Goal: Task Accomplishment & Management: Use online tool/utility

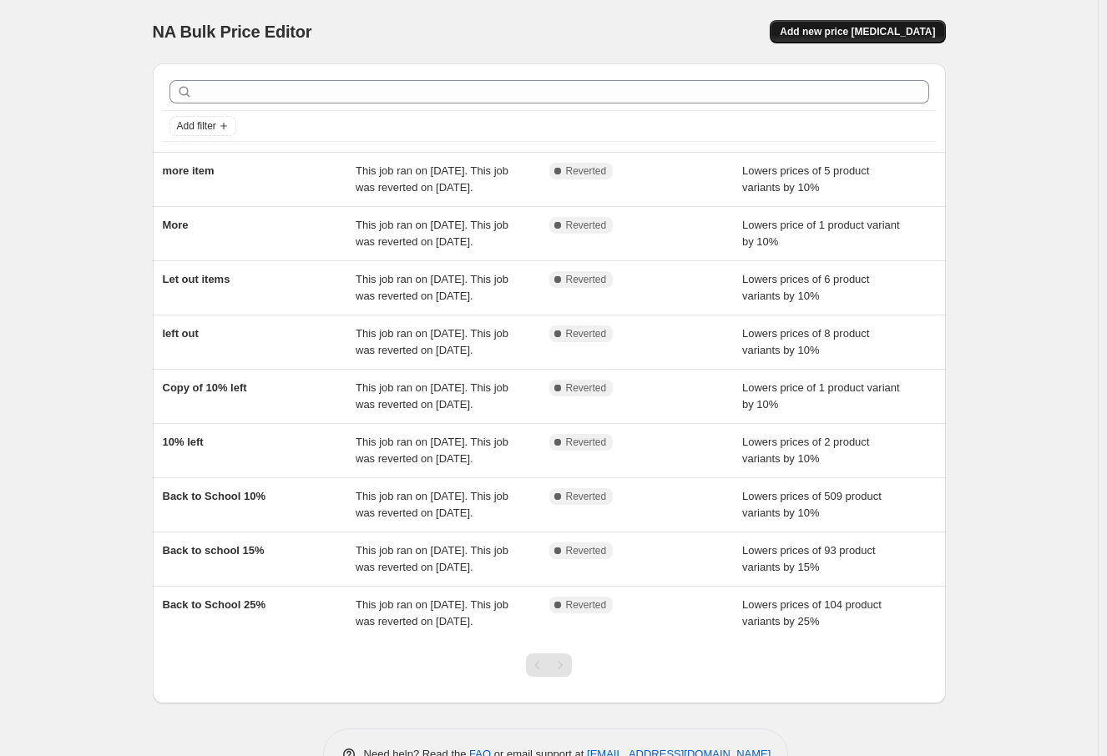
click at [892, 36] on span "Add new price [MEDICAL_DATA]" at bounding box center [857, 31] width 155 height 13
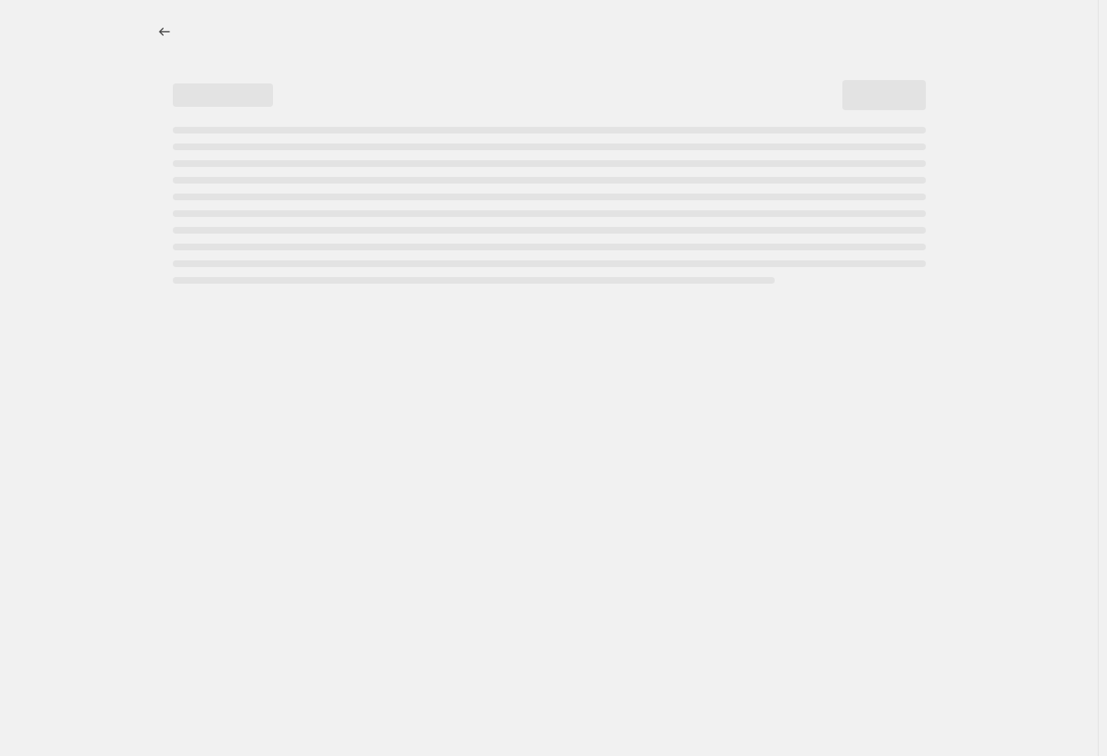
select select "percentage"
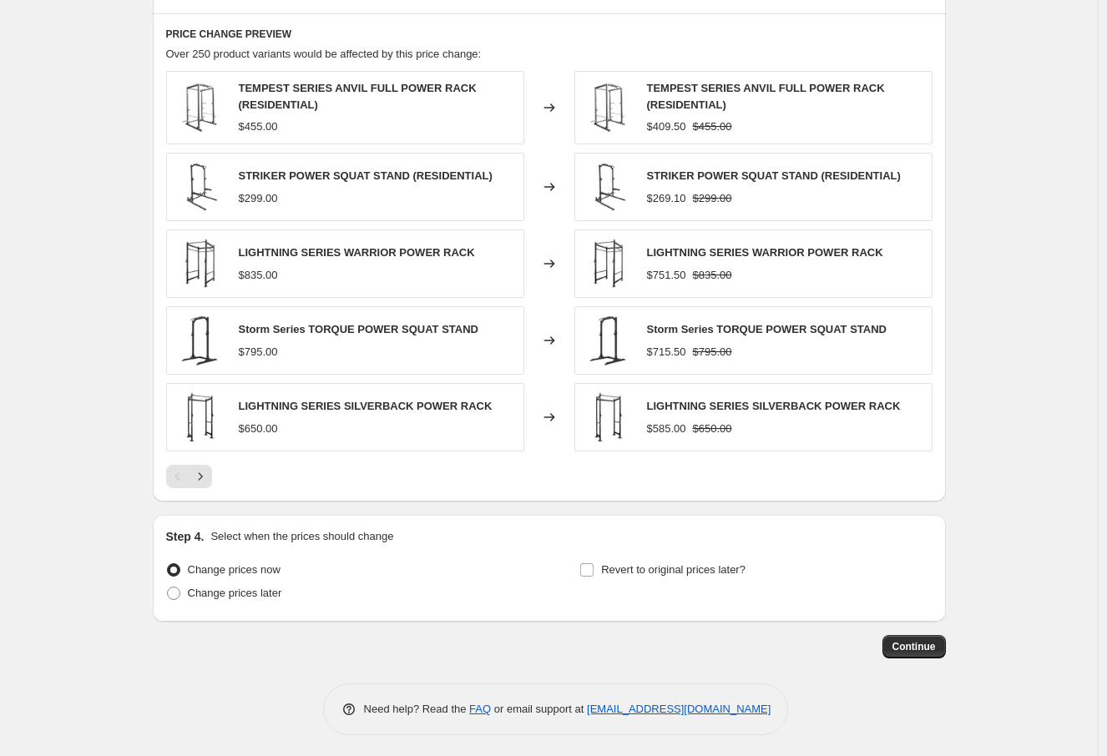
scroll to position [915, 0]
click at [201, 589] on span "Change prices later" at bounding box center [235, 591] width 94 height 13
click at [168, 586] on input "Change prices later" at bounding box center [167, 585] width 1 height 1
radio input "true"
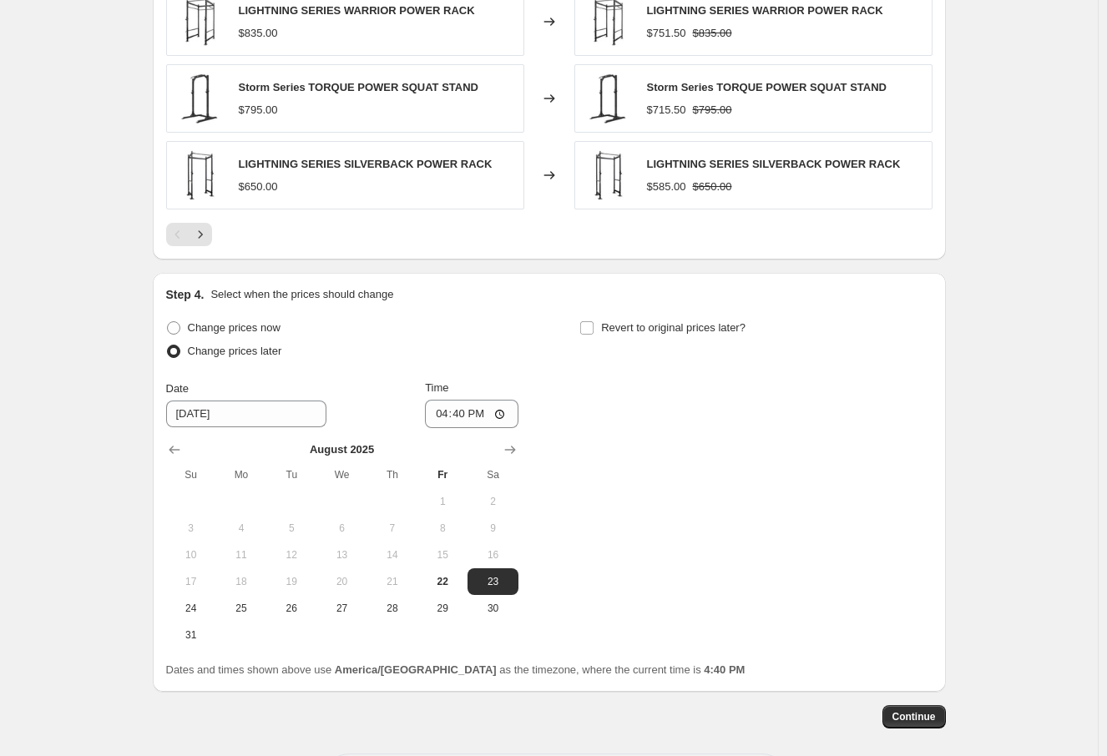
scroll to position [1144, 0]
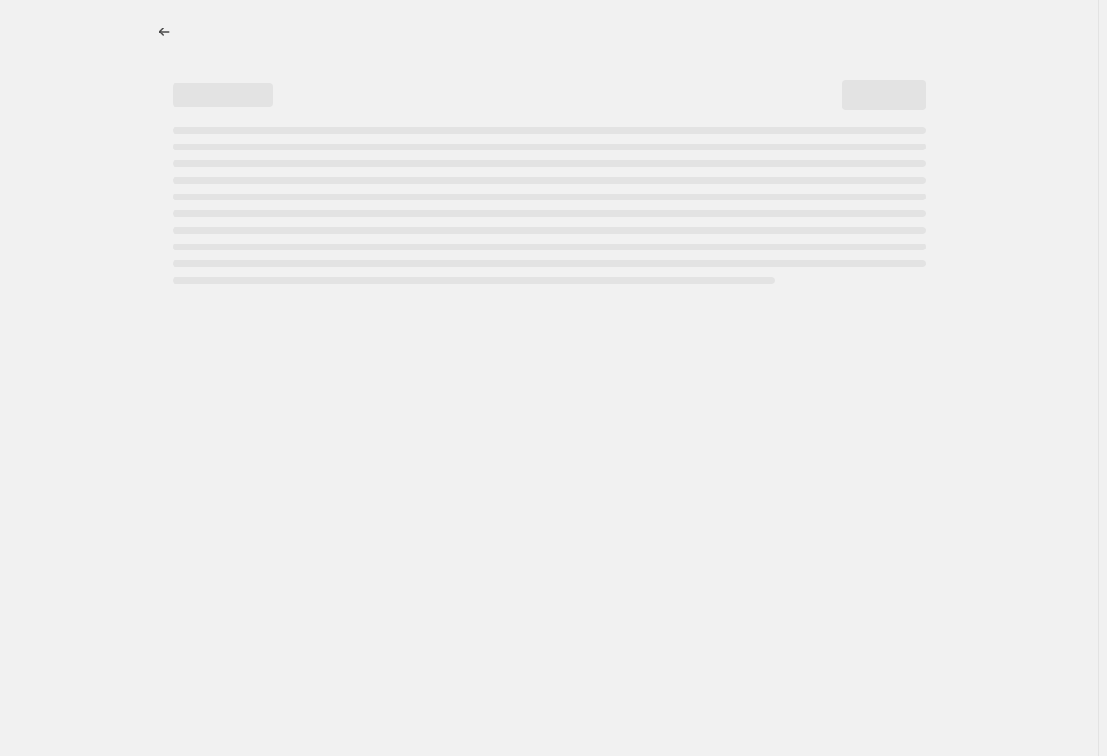
select select "percentage"
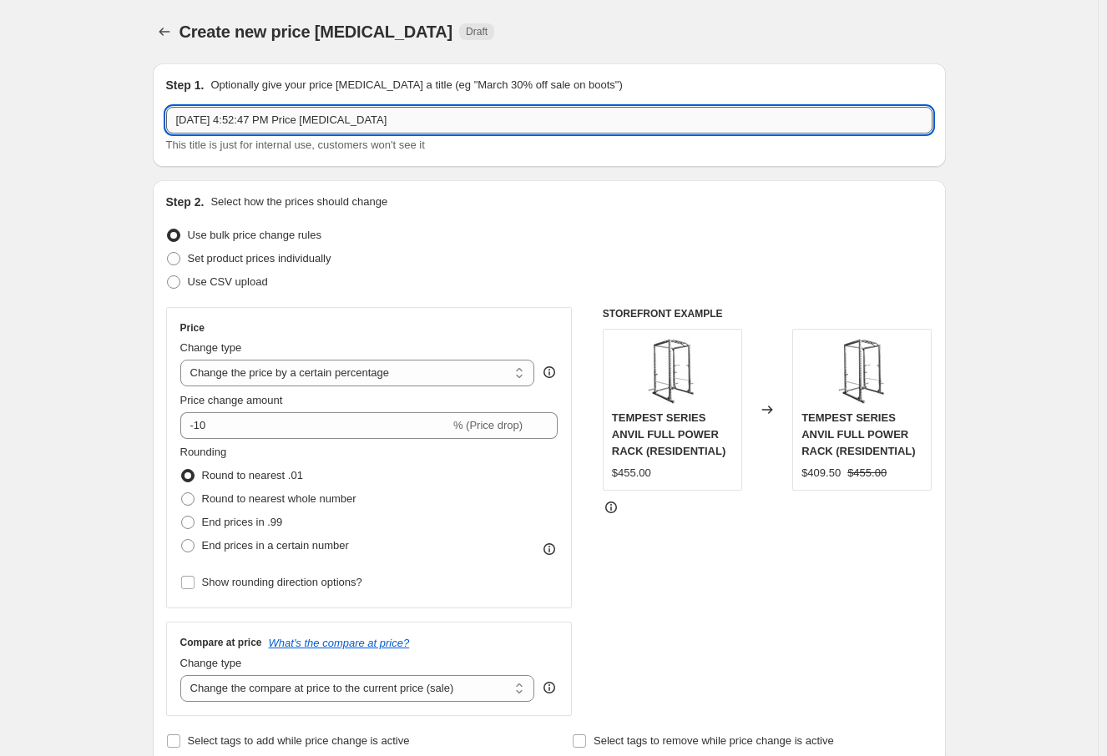
click at [428, 116] on input "Aug 22, 2025, 4:52:47 PM Price change job" at bounding box center [549, 120] width 766 height 27
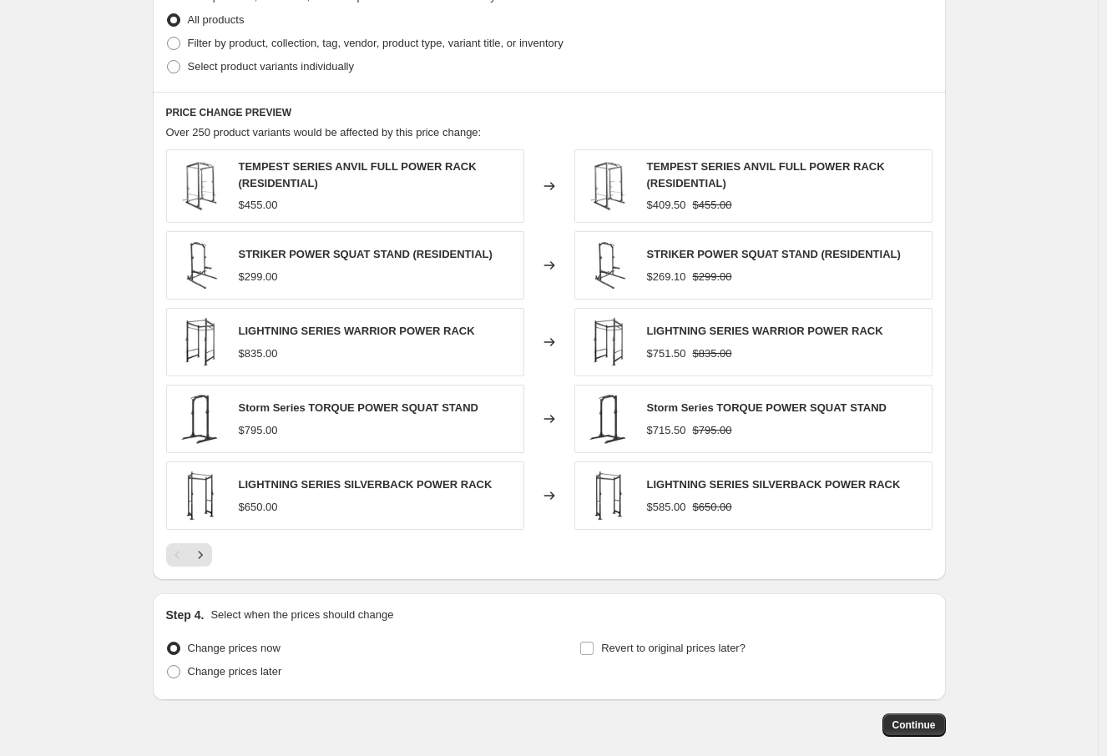
scroll to position [915, 0]
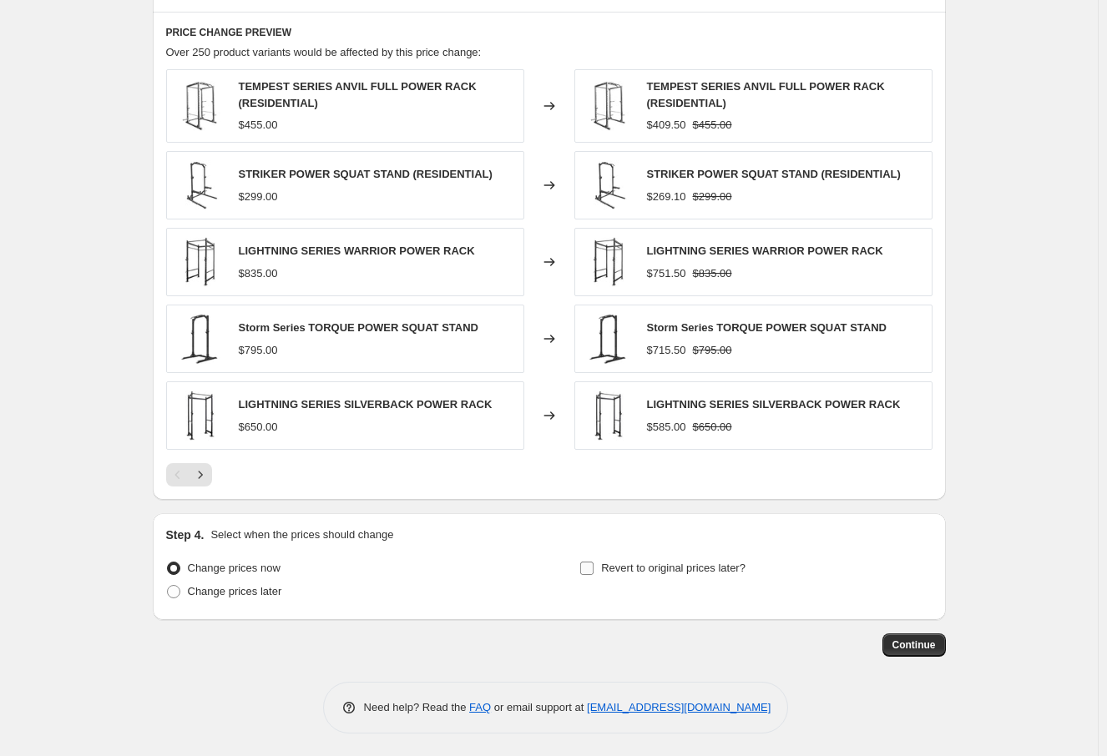
type input "Relocate 10%"
click at [594, 564] on input "Revert to original prices later?" at bounding box center [586, 568] width 13 height 13
checkbox input "true"
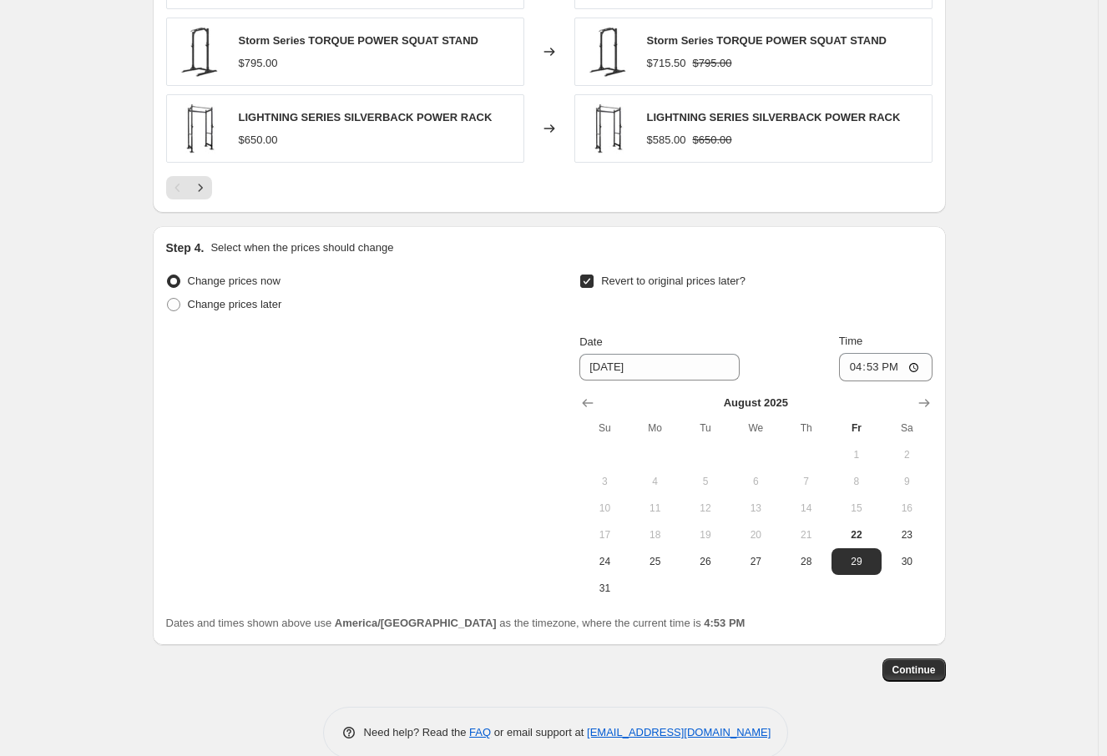
scroll to position [1227, 0]
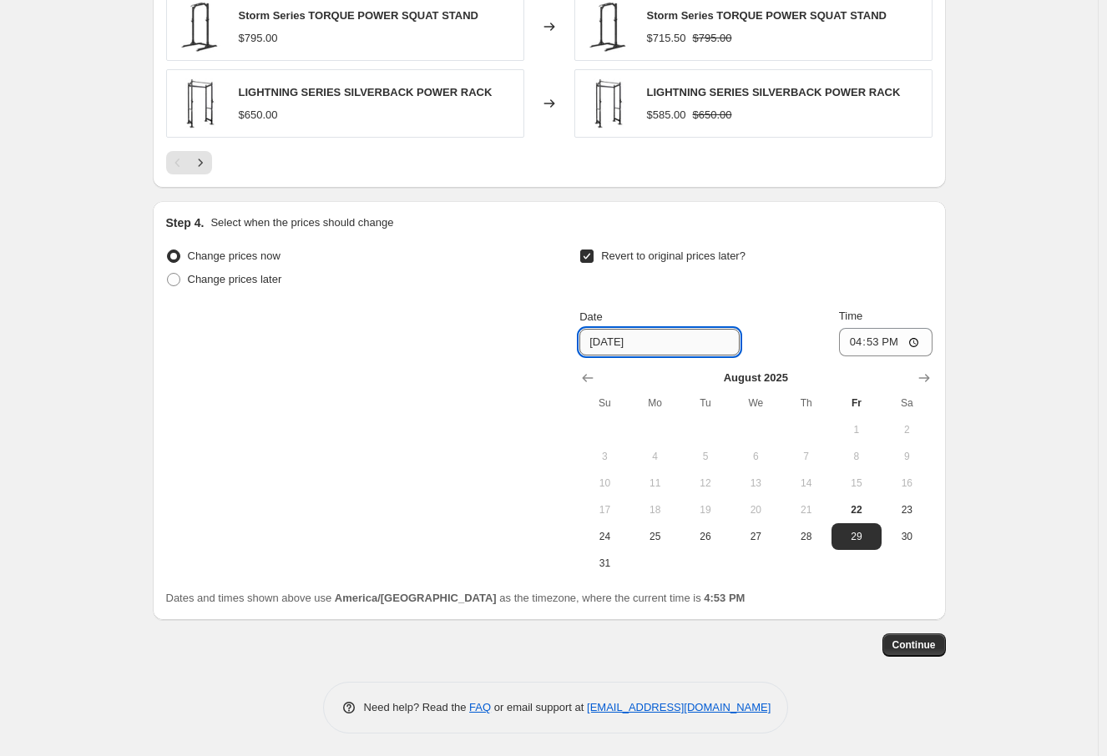
click at [614, 336] on input "8/29/2025" at bounding box center [659, 342] width 160 height 27
type input "8/25/2025"
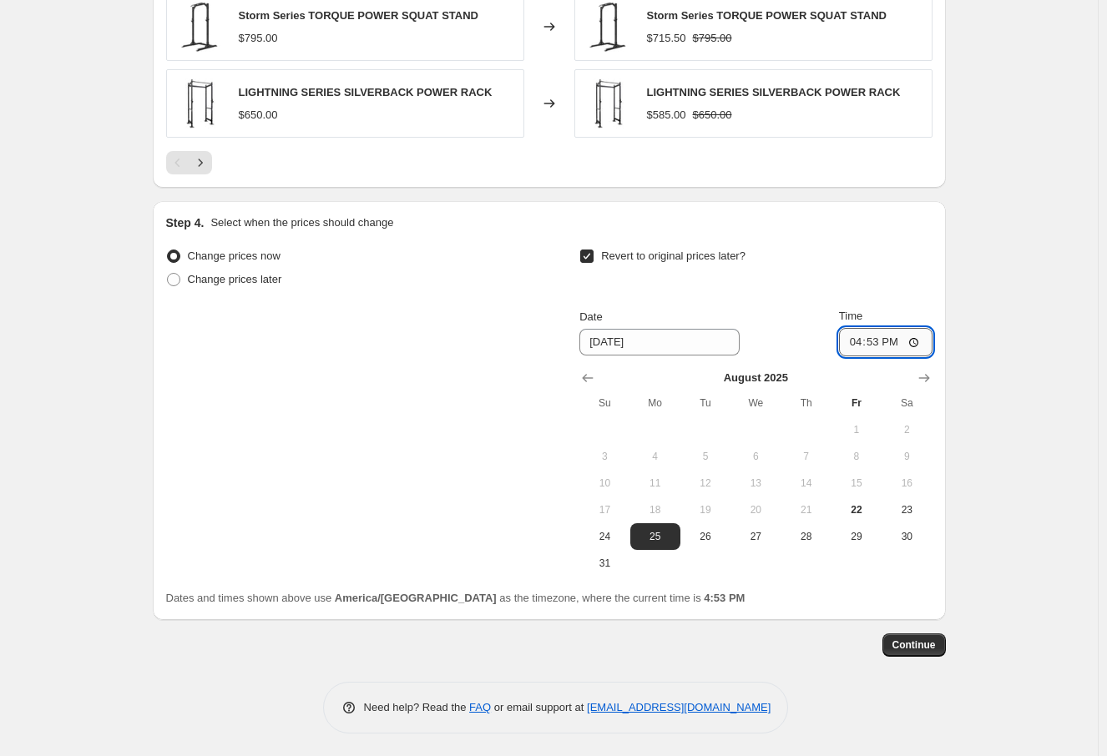
click at [859, 336] on input "16:53" at bounding box center [886, 342] width 94 height 28
type input "23:59"
click at [217, 283] on span "Change prices later" at bounding box center [235, 279] width 94 height 13
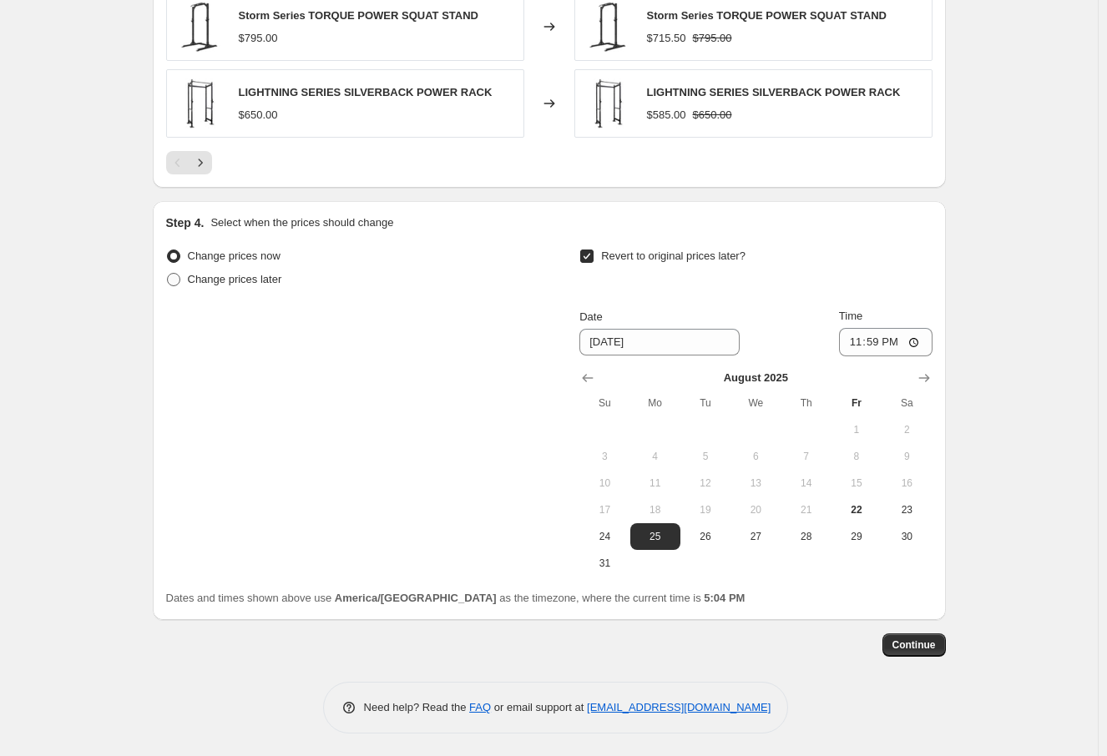
click at [168, 274] on input "Change prices later" at bounding box center [167, 273] width 1 height 1
radio input "true"
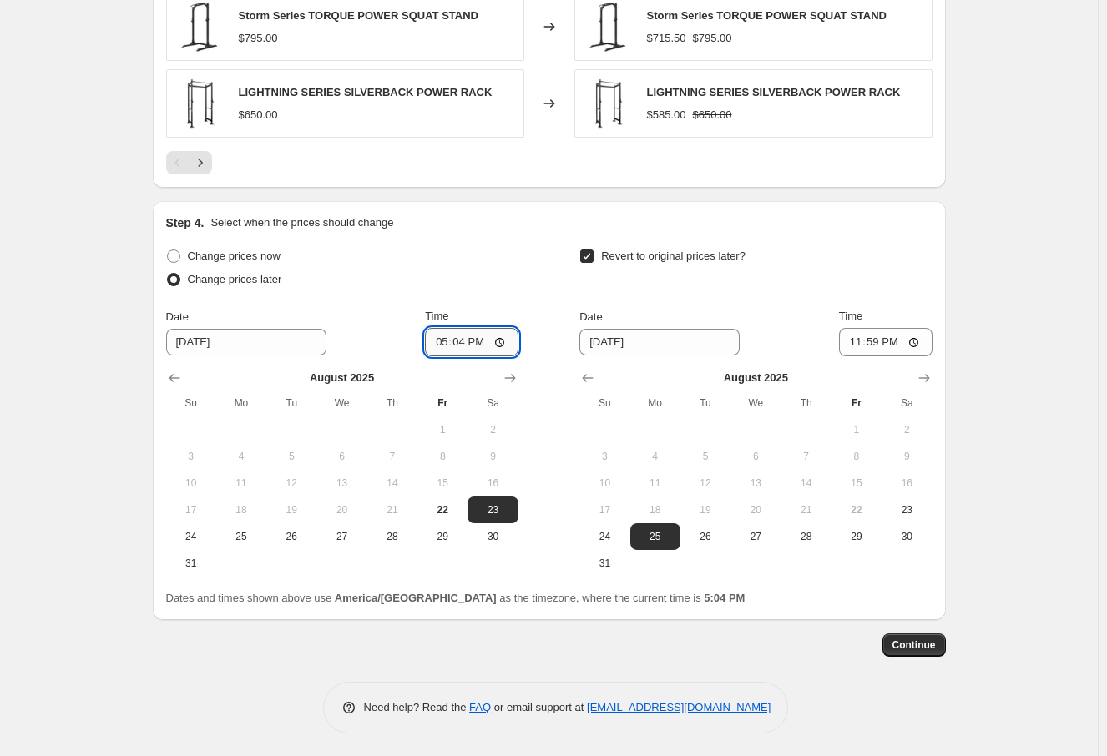
click at [444, 338] on input "17:04" at bounding box center [472, 342] width 94 height 28
click at [444, 339] on input "17:04" at bounding box center [472, 342] width 94 height 28
click at [441, 341] on input "17:04" at bounding box center [472, 342] width 94 height 28
click at [447, 337] on input "17:04" at bounding box center [472, 342] width 94 height 28
click at [454, 334] on input "17:04" at bounding box center [472, 342] width 94 height 28
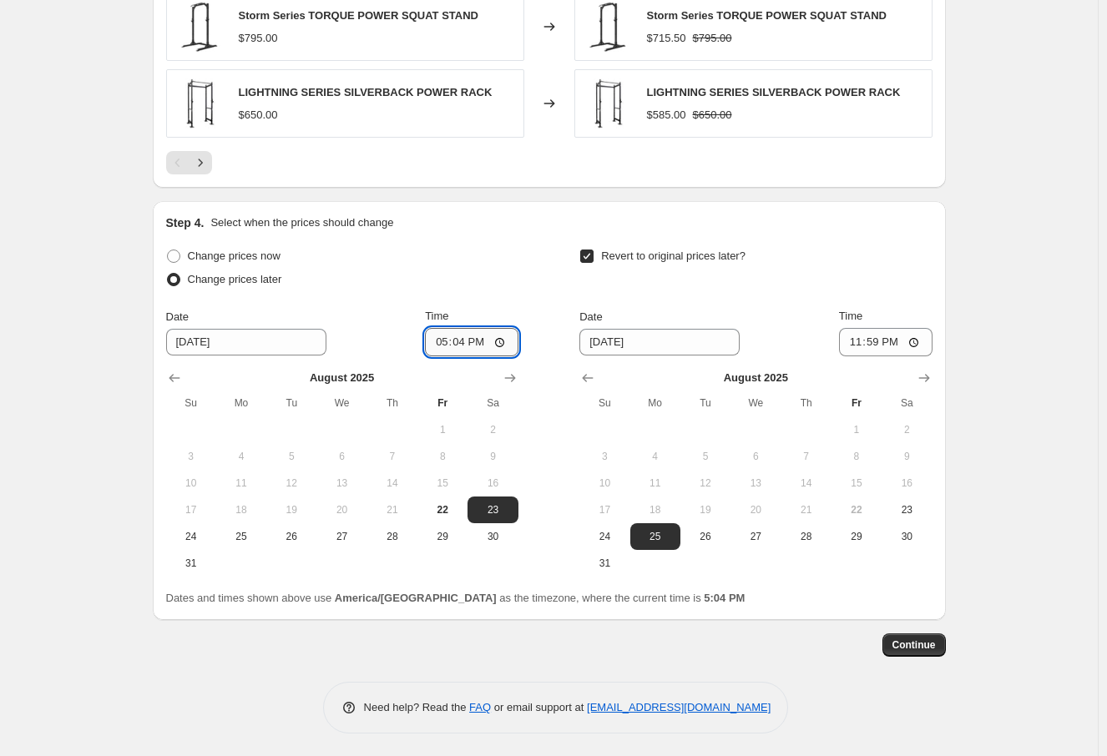
click at [442, 339] on input "17:04" at bounding box center [472, 342] width 94 height 28
click at [442, 343] on input "17:04" at bounding box center [472, 342] width 94 height 28
click at [444, 339] on input "17:04" at bounding box center [472, 342] width 94 height 28
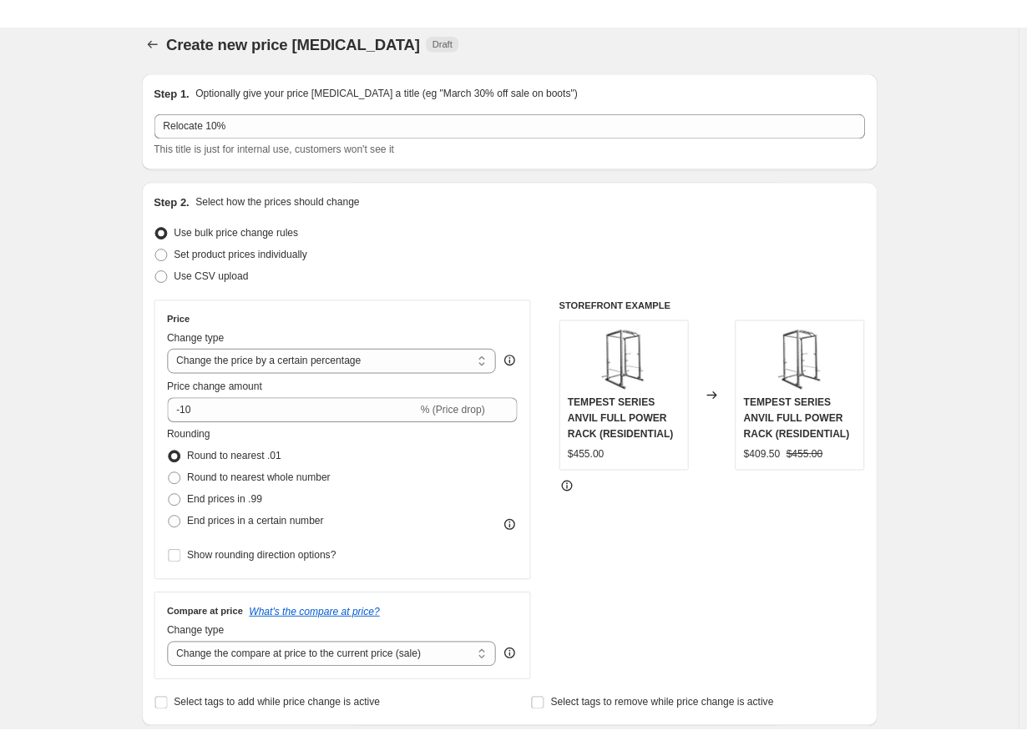
scroll to position [0, 0]
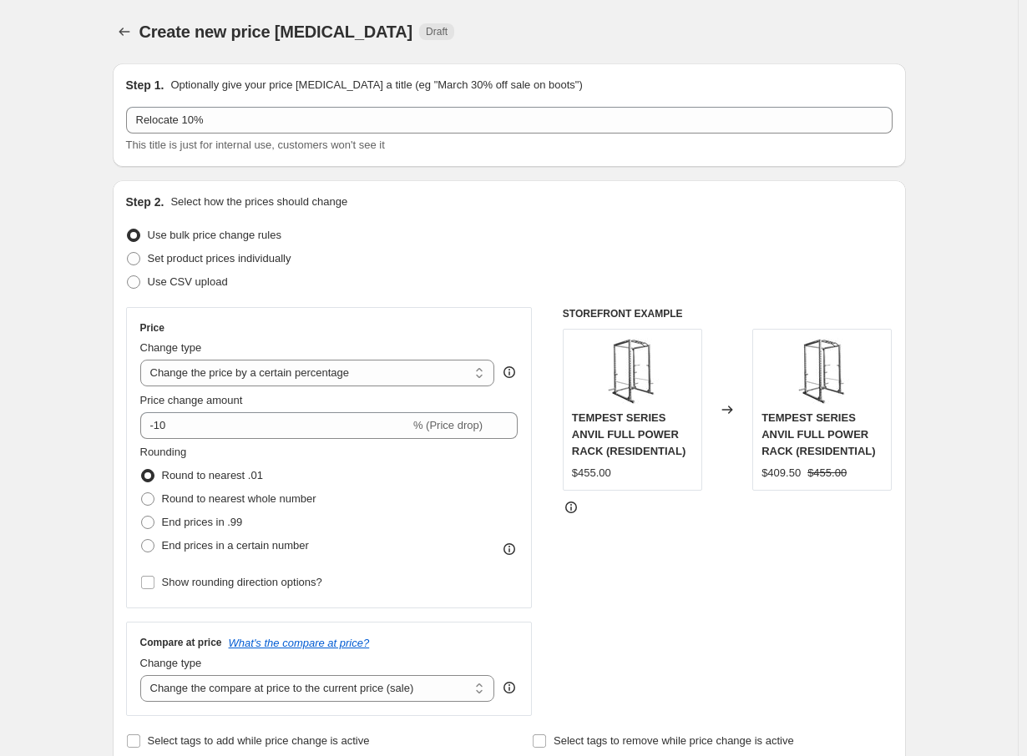
click at [881, 30] on div "Create new price change job Draft" at bounding box center [509, 31] width 793 height 23
click at [539, 231] on div "Use bulk price change rules" at bounding box center [509, 235] width 766 height 23
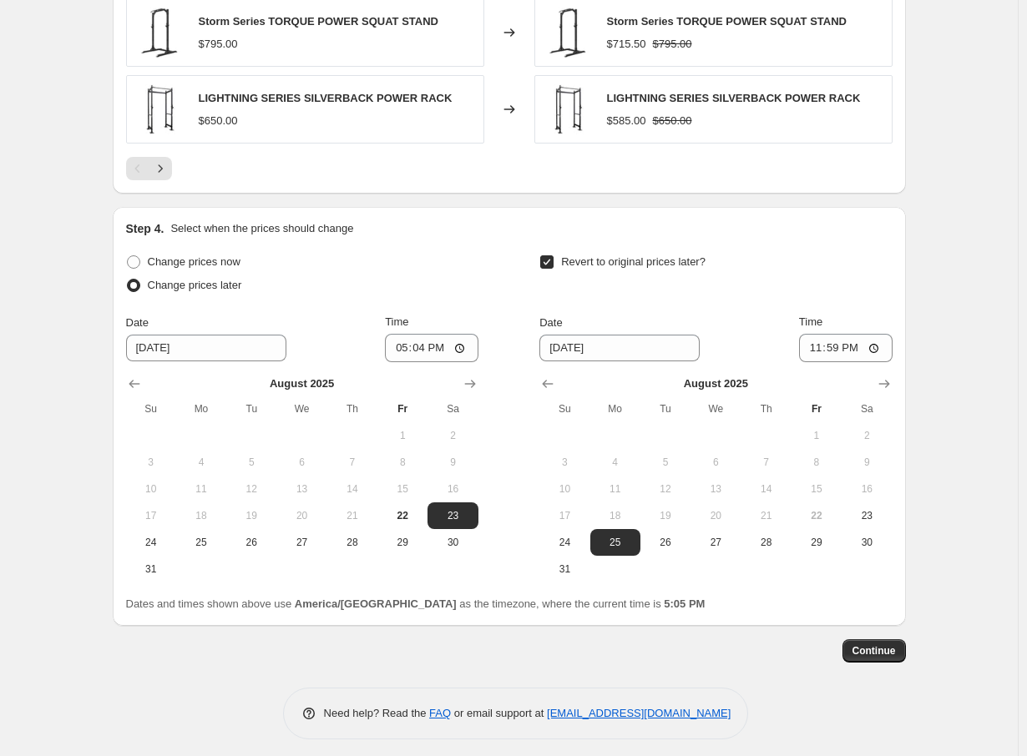
scroll to position [1227, 0]
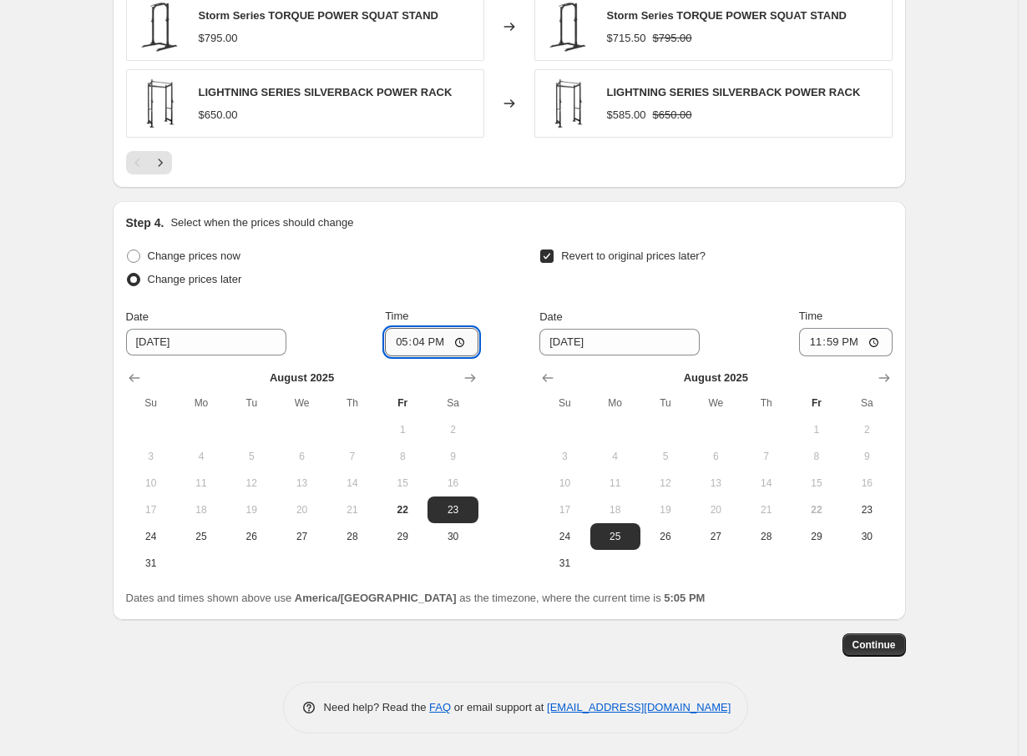
click at [417, 340] on input "17:04" at bounding box center [432, 342] width 94 height 28
click at [423, 339] on input "17:04" at bounding box center [432, 342] width 94 height 28
click at [424, 341] on input "17:04" at bounding box center [432, 342] width 94 height 28
type input "17:30"
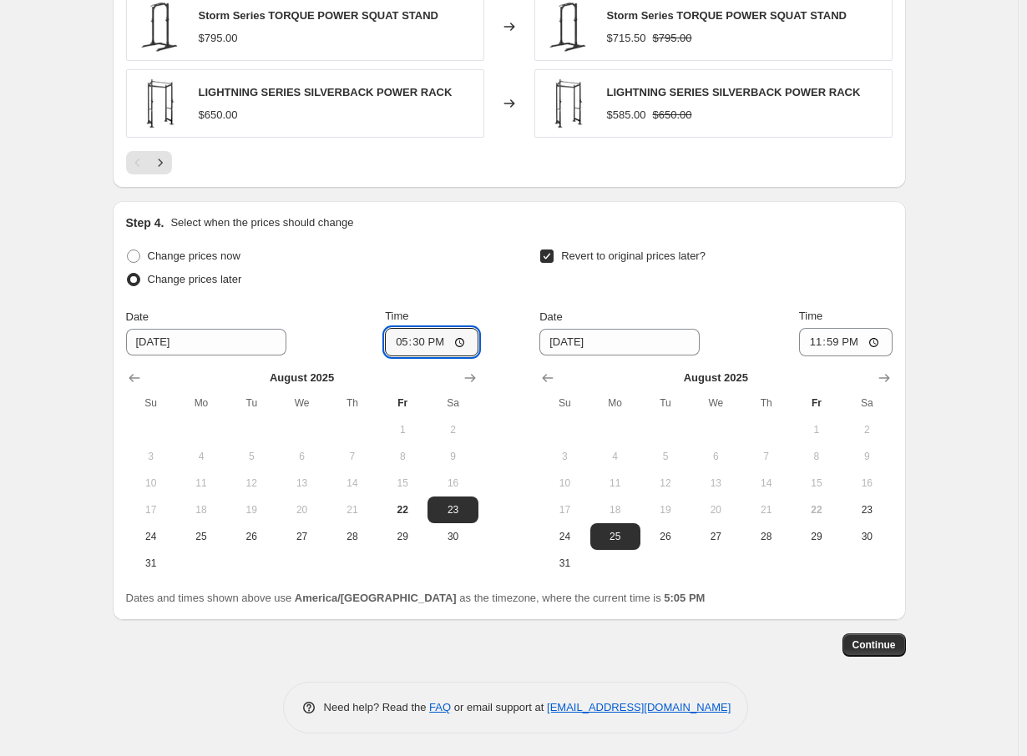
click at [473, 253] on div "Change prices now" at bounding box center [302, 256] width 352 height 23
click at [159, 341] on input "[DATE]" at bounding box center [206, 342] width 160 height 27
click at [163, 339] on input "[DATE]" at bounding box center [206, 342] width 160 height 27
click at [407, 508] on span "22" at bounding box center [402, 509] width 37 height 13
type input "8/22/2025"
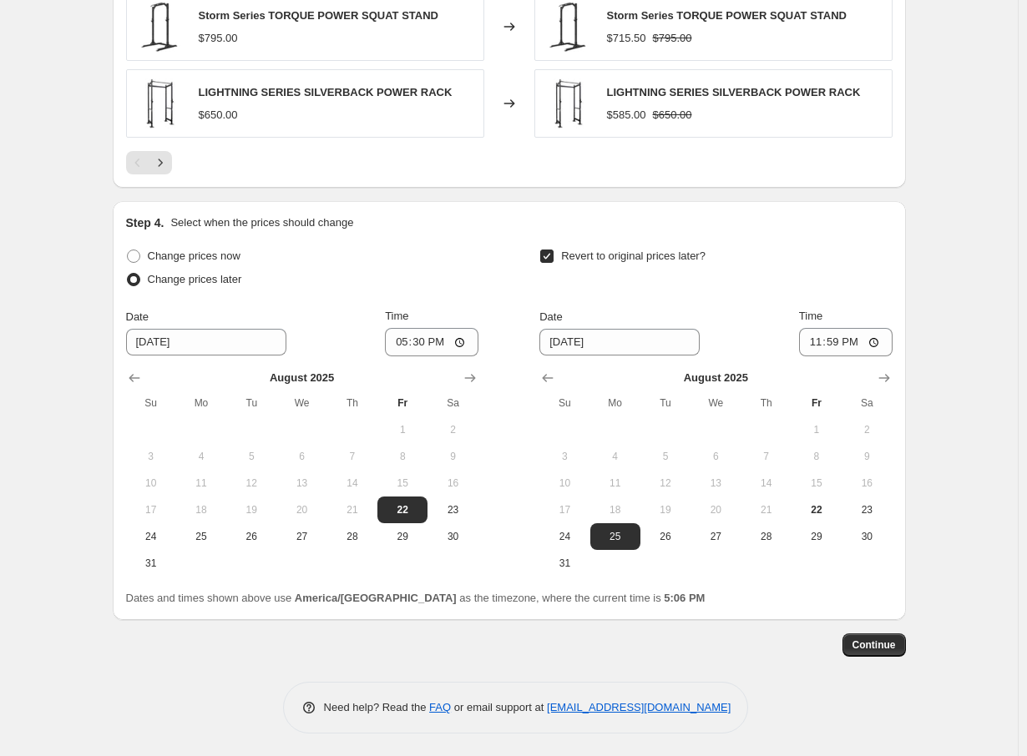
click at [397, 271] on div "Change prices later" at bounding box center [302, 279] width 352 height 23
click at [899, 642] on button "Continue" at bounding box center [873, 645] width 63 height 23
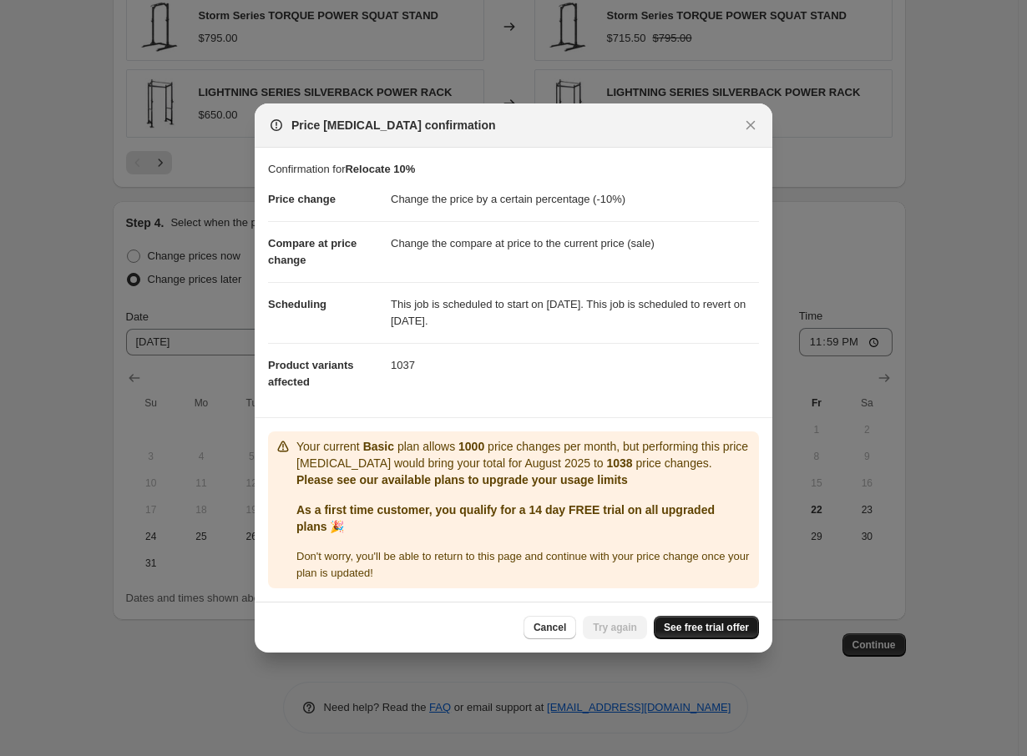
click at [709, 634] on span "See free trial offer" at bounding box center [706, 627] width 85 height 13
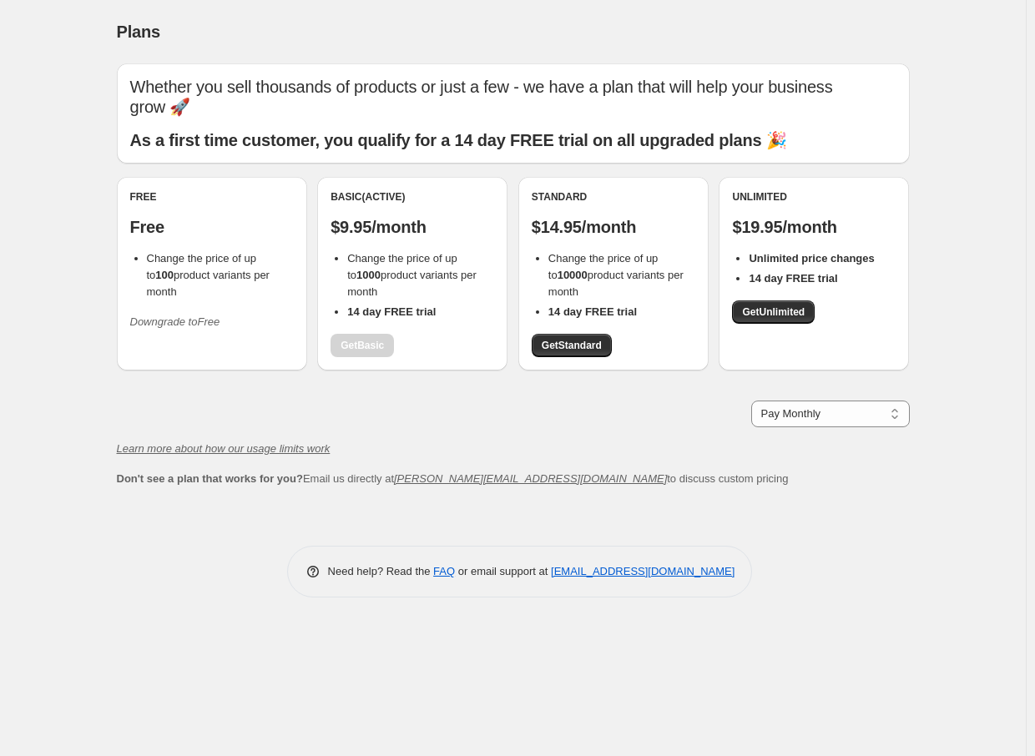
click at [651, 441] on div "Learn more about how our usage limits work" at bounding box center [513, 449] width 793 height 17
click at [588, 423] on div "Pay Monthly Pay Yearly (Save 16%) Pay Monthly" at bounding box center [513, 414] width 793 height 27
drag, startPoint x: 5, startPoint y: 595, endPoint x: 402, endPoint y: 705, distance: 411.3
click at [402, 705] on div "Plans. This page is ready Plans Whether you sell thousands of products or just …" at bounding box center [513, 378] width 1026 height 756
click at [579, 316] on b "14 day FREE trial" at bounding box center [592, 312] width 88 height 13
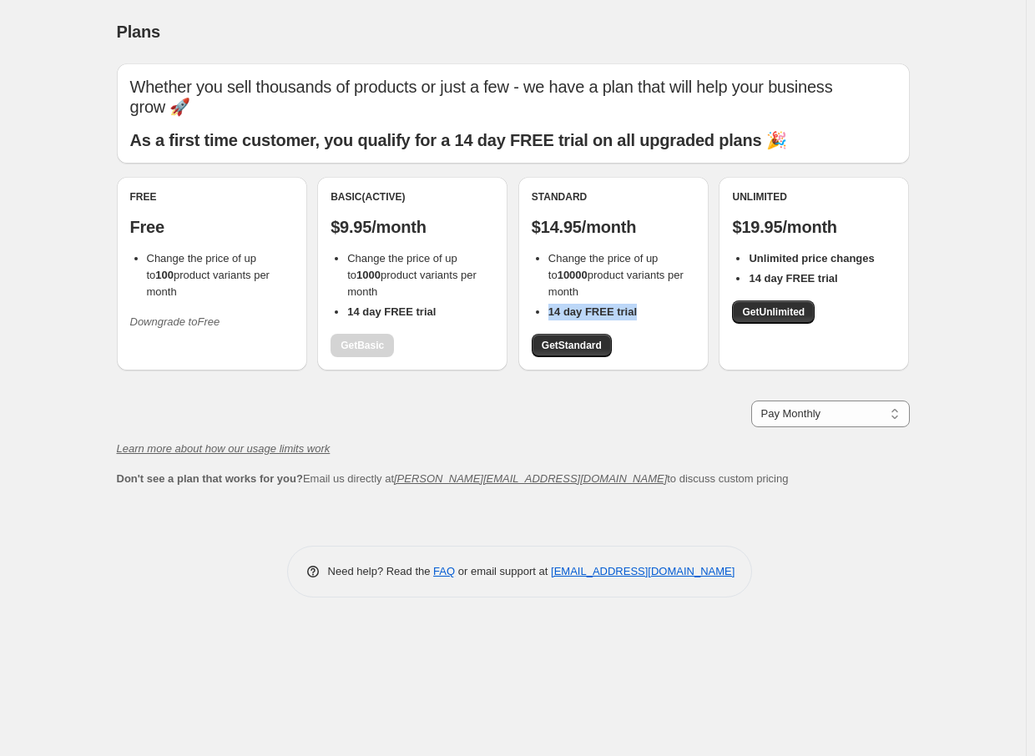
drag, startPoint x: 543, startPoint y: 310, endPoint x: 636, endPoint y: 315, distance: 92.8
click at [636, 315] on ul "Change the price of up to 10000 product variants per month 14 day FREE trial" at bounding box center [614, 285] width 164 height 70
click at [655, 315] on li "14 day FREE trial" at bounding box center [621, 312] width 147 height 17
click at [579, 351] on span "Get Standard" at bounding box center [572, 345] width 60 height 13
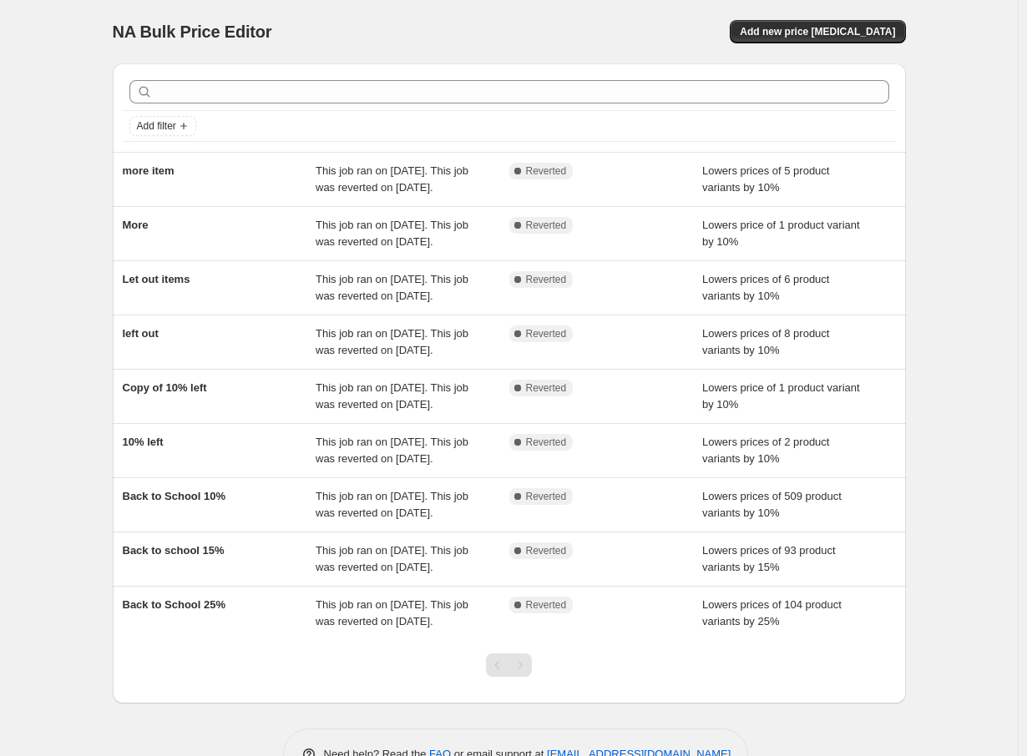
click at [60, 382] on div "NA Bulk Price Editor. This page is ready NA Bulk Price Editor Add new price [ME…" at bounding box center [509, 403] width 1018 height 806
click at [877, 40] on button "Add new price [MEDICAL_DATA]" at bounding box center [817, 31] width 175 height 23
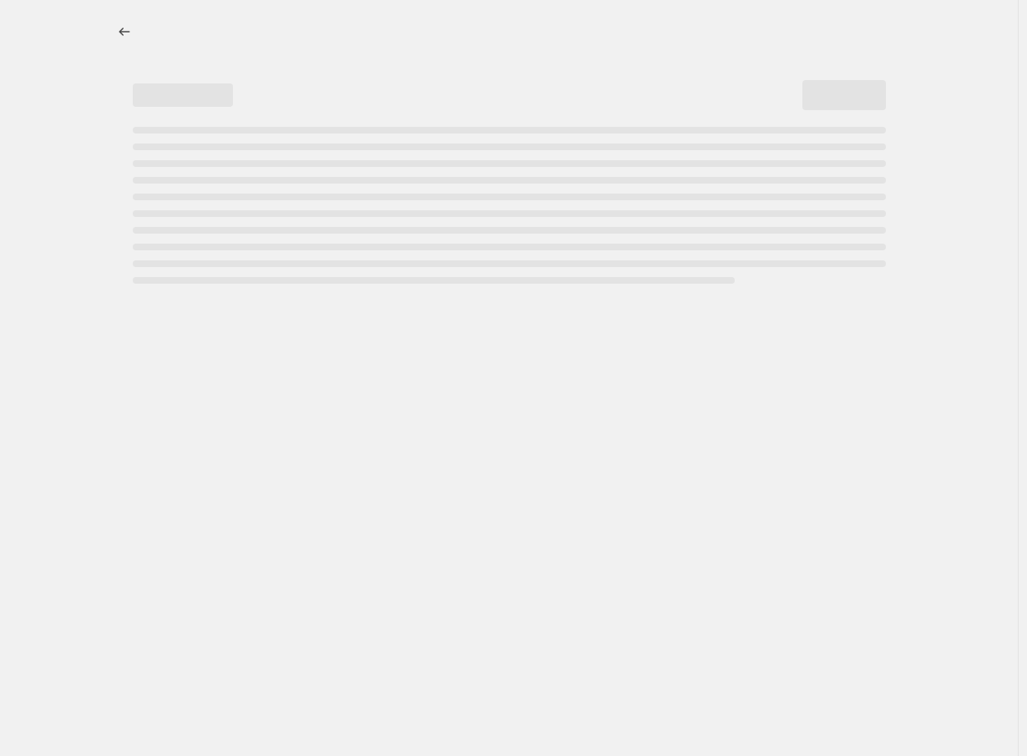
select select "percentage"
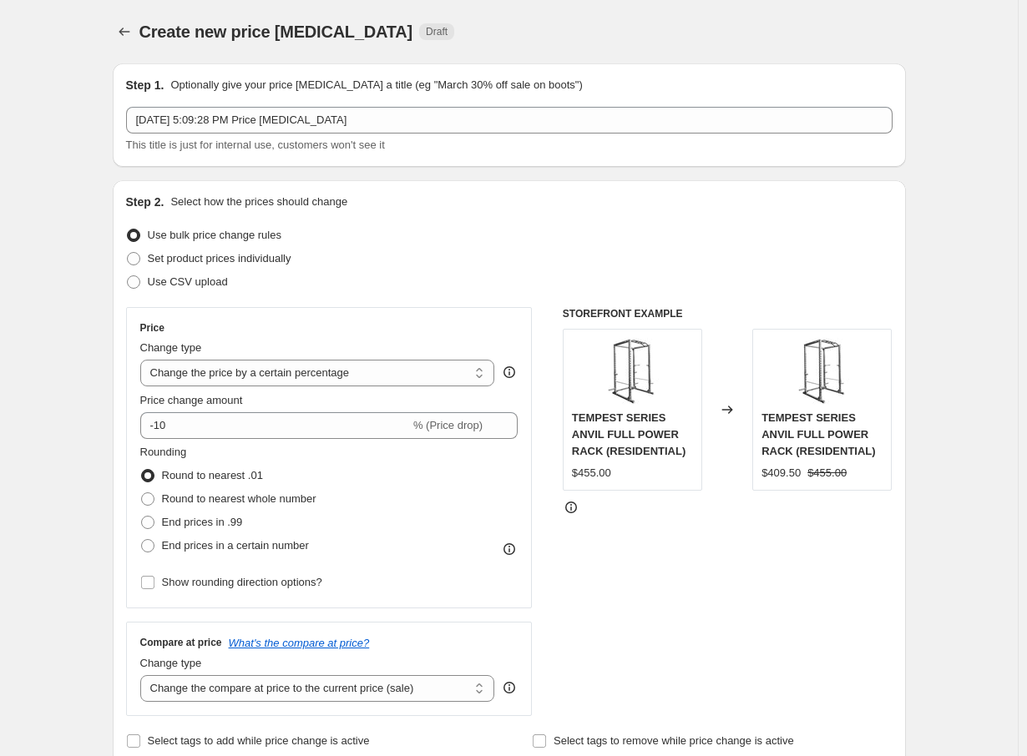
click at [701, 247] on div "Set product prices individually" at bounding box center [509, 258] width 766 height 23
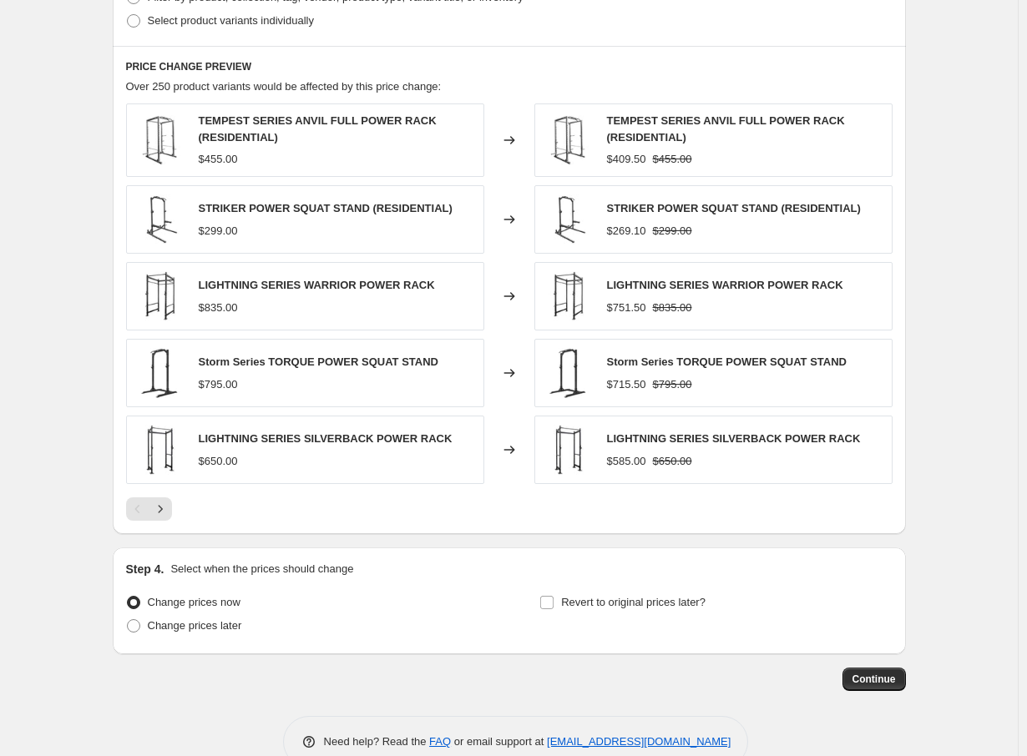
scroll to position [915, 0]
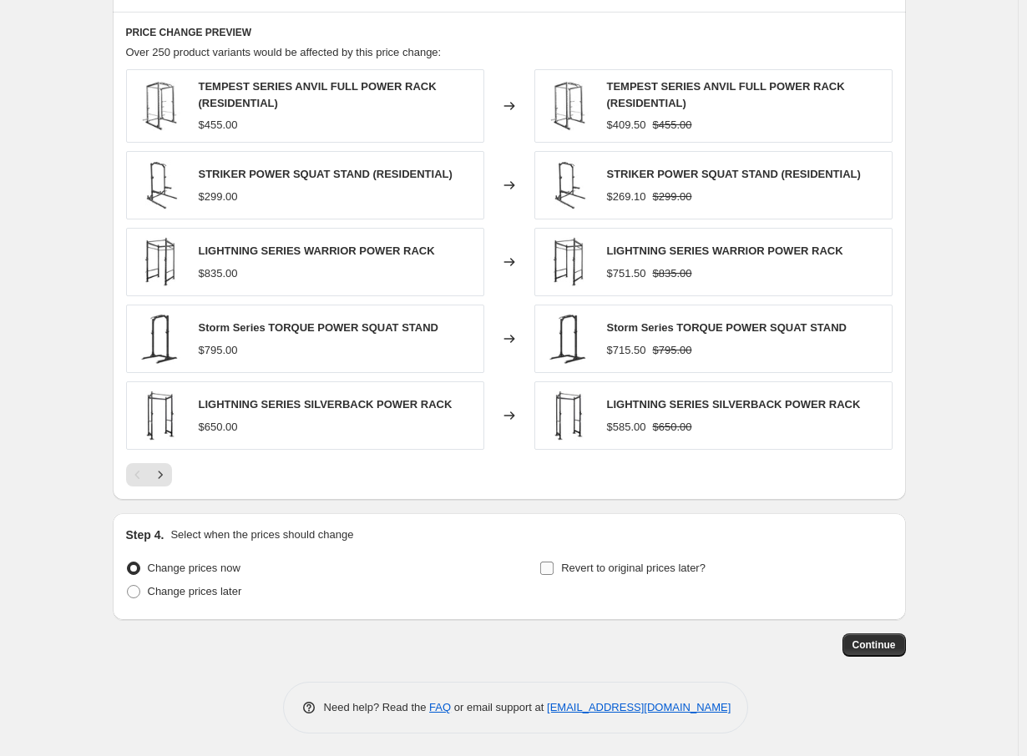
click at [548, 564] on input "Revert to original prices later?" at bounding box center [546, 568] width 13 height 13
checkbox input "true"
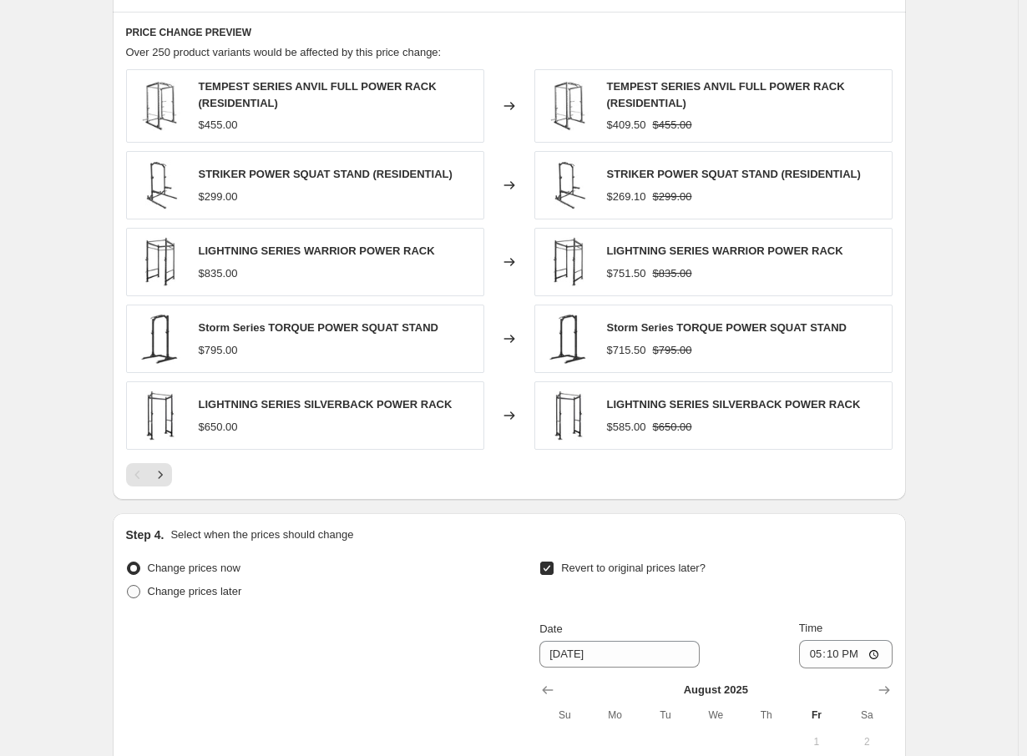
click at [137, 586] on span at bounding box center [133, 591] width 13 height 13
click at [128, 586] on input "Change prices later" at bounding box center [127, 585] width 1 height 1
radio input "true"
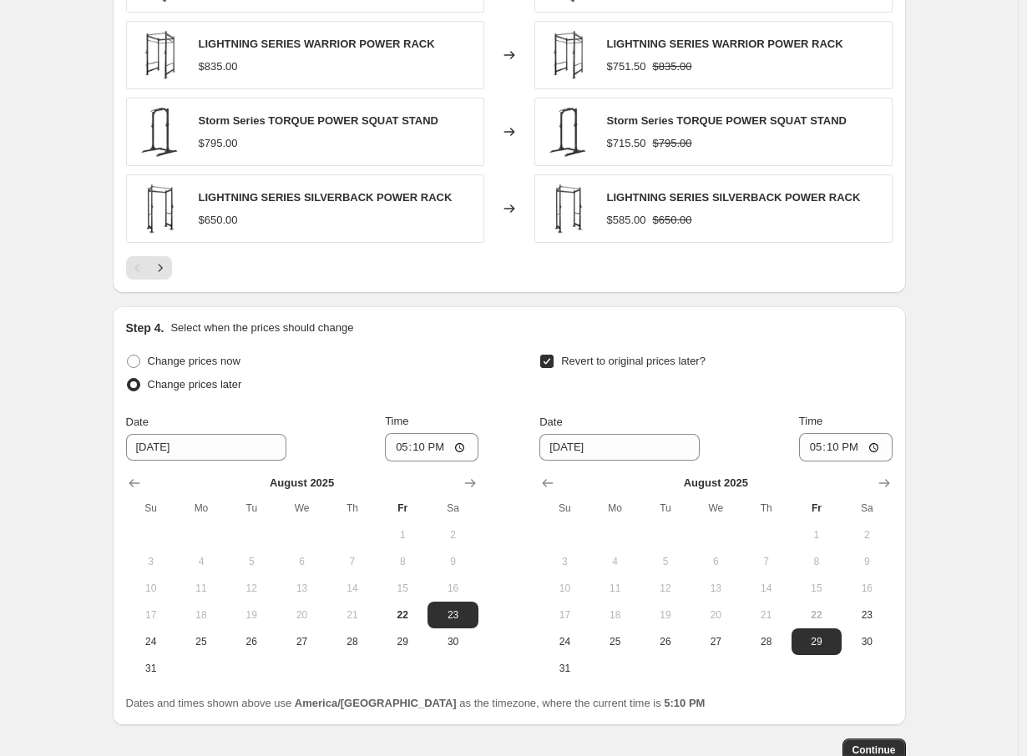
scroll to position [1082, 0]
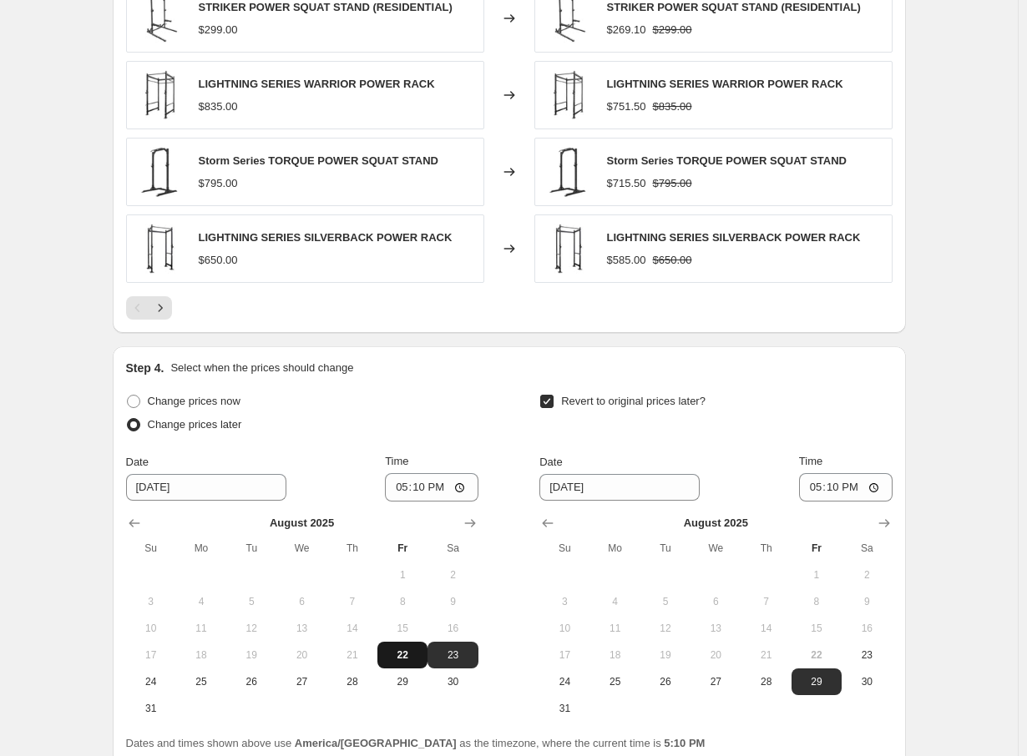
click at [405, 643] on button "22" at bounding box center [402, 655] width 50 height 27
type input "8/22/2025"
click at [417, 485] on input "17:10" at bounding box center [432, 487] width 94 height 28
type input "17:20"
click at [443, 408] on div "Change prices now" at bounding box center [302, 401] width 352 height 23
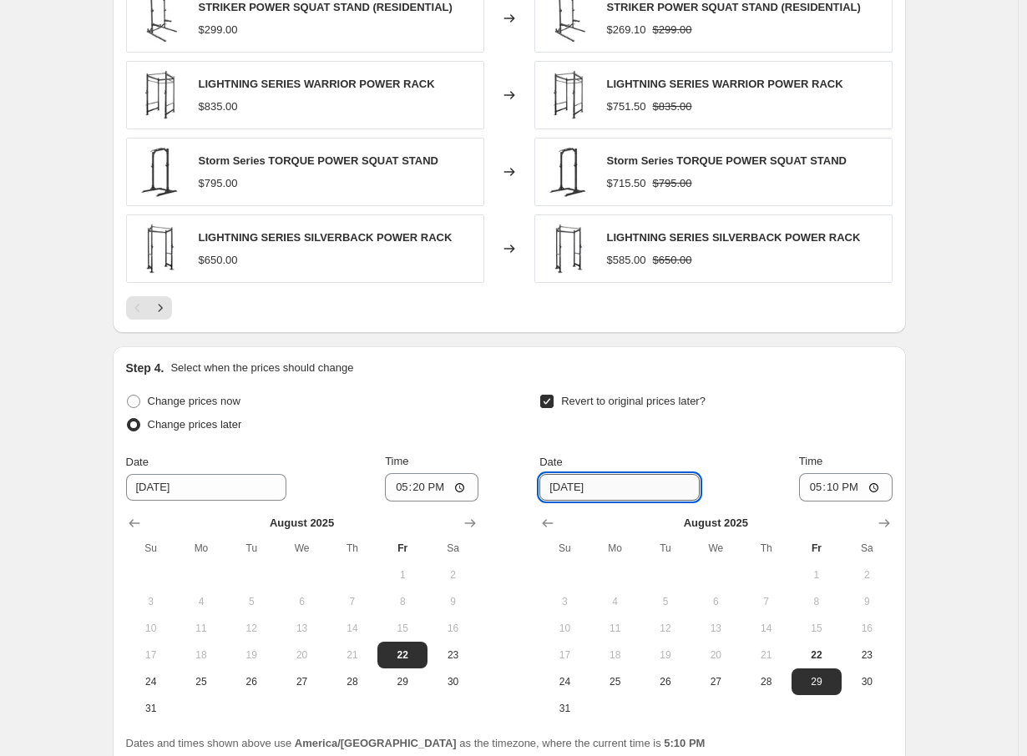
click at [621, 488] on input "8/29/2025" at bounding box center [619, 487] width 160 height 27
click at [575, 483] on input "8/29/2025" at bounding box center [619, 487] width 160 height 27
type input "8/25/2025"
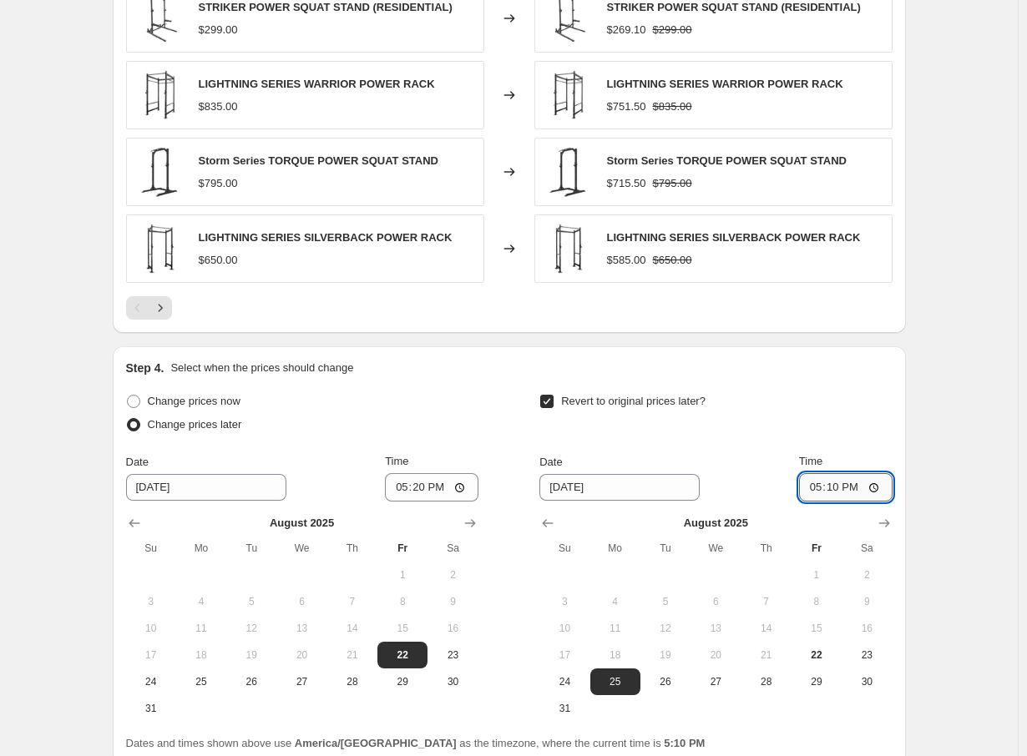
click at [831, 483] on input "17:10" at bounding box center [846, 487] width 94 height 28
click at [815, 484] on input "17:10" at bounding box center [846, 487] width 94 height 28
type input "23:59"
click at [850, 432] on div "Revert to original prices later?" at bounding box center [715, 415] width 352 height 50
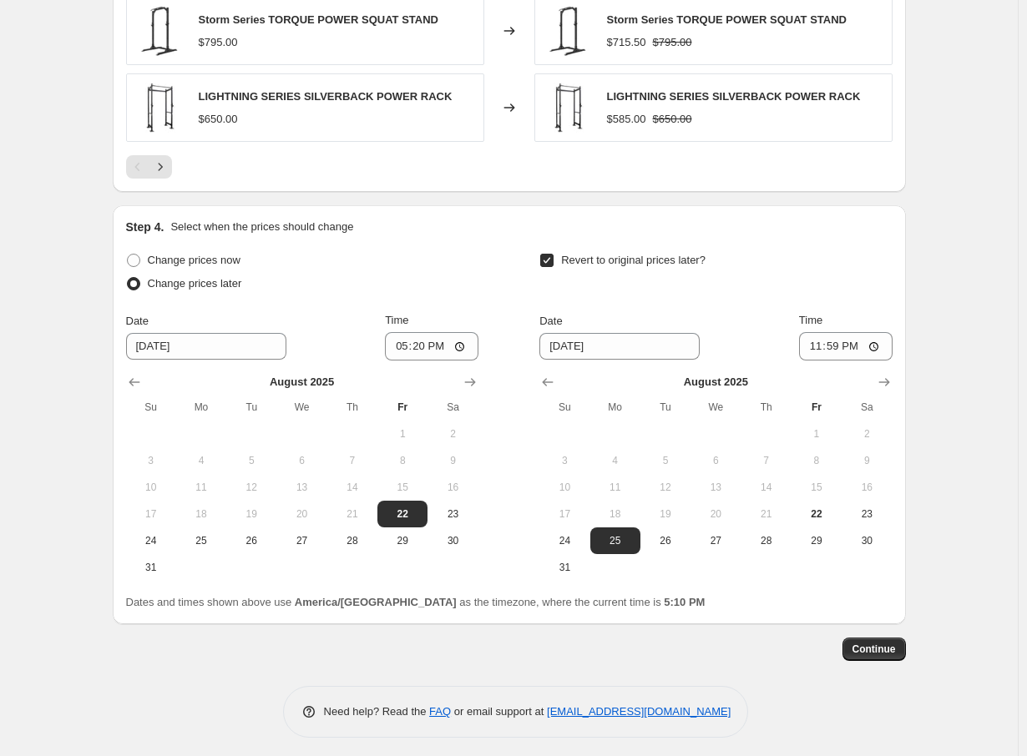
scroll to position [1227, 0]
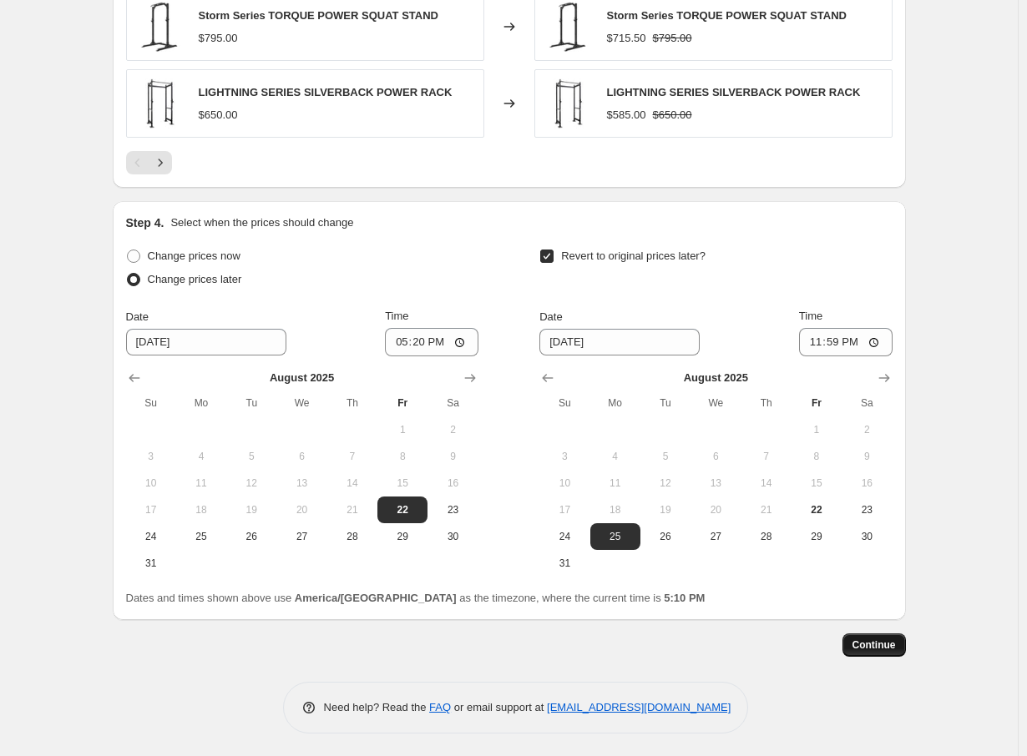
click at [896, 643] on span "Continue" at bounding box center [873, 645] width 43 height 13
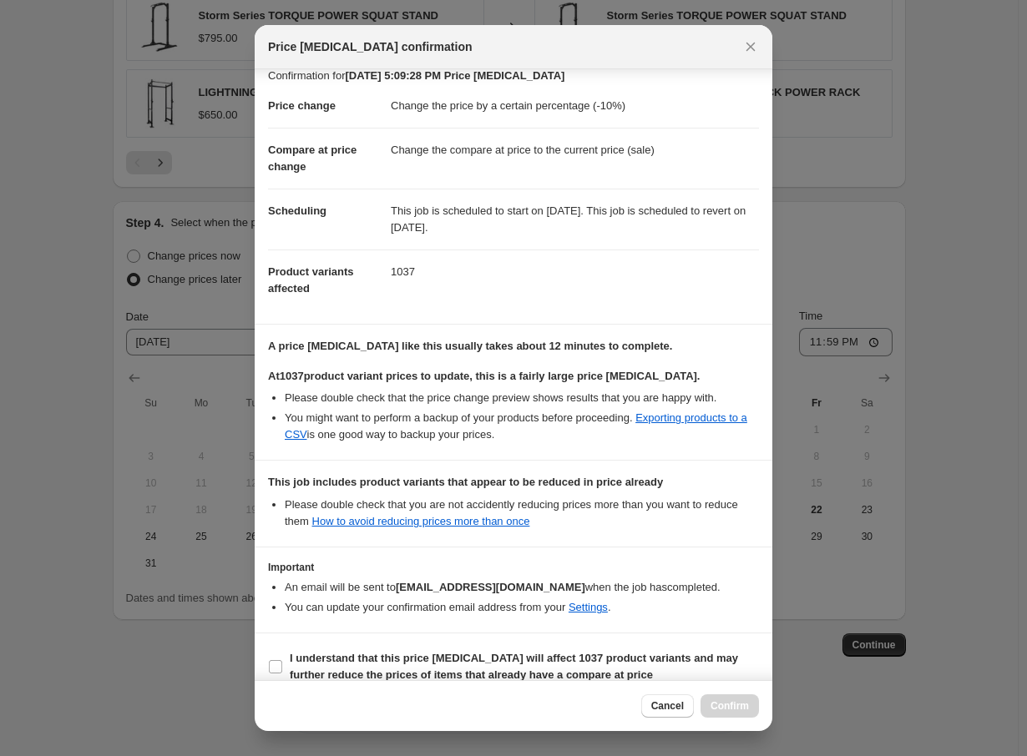
scroll to position [50, 0]
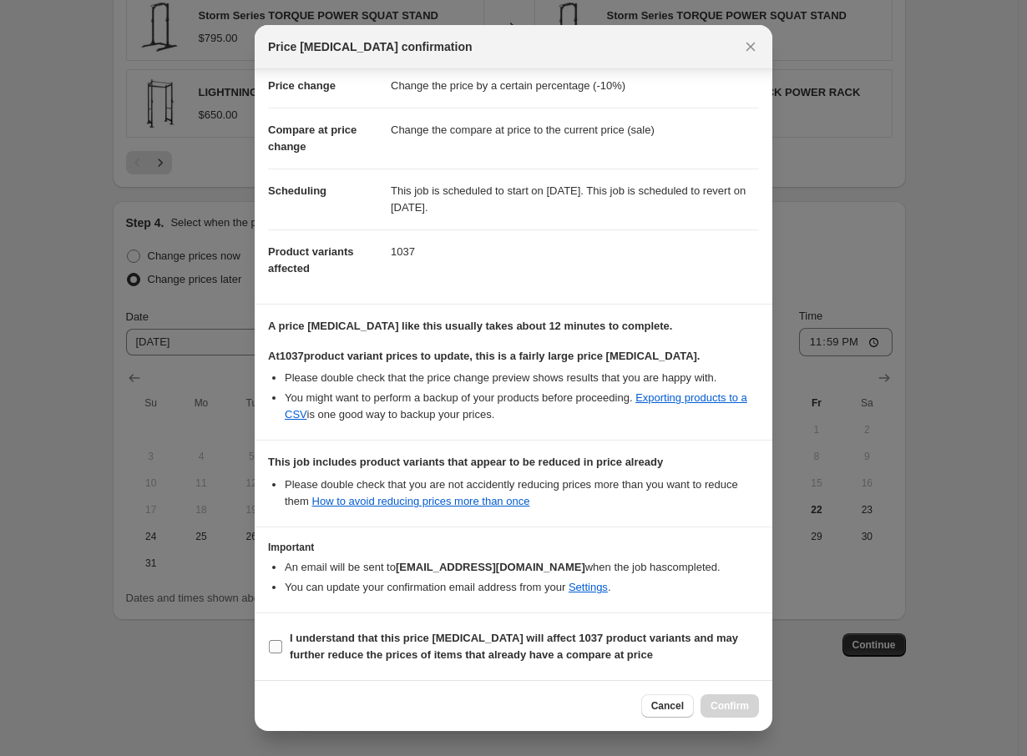
click at [277, 646] on input "I understand that this price change job will affect 1037 product variants and m…" at bounding box center [275, 646] width 13 height 13
checkbox input "true"
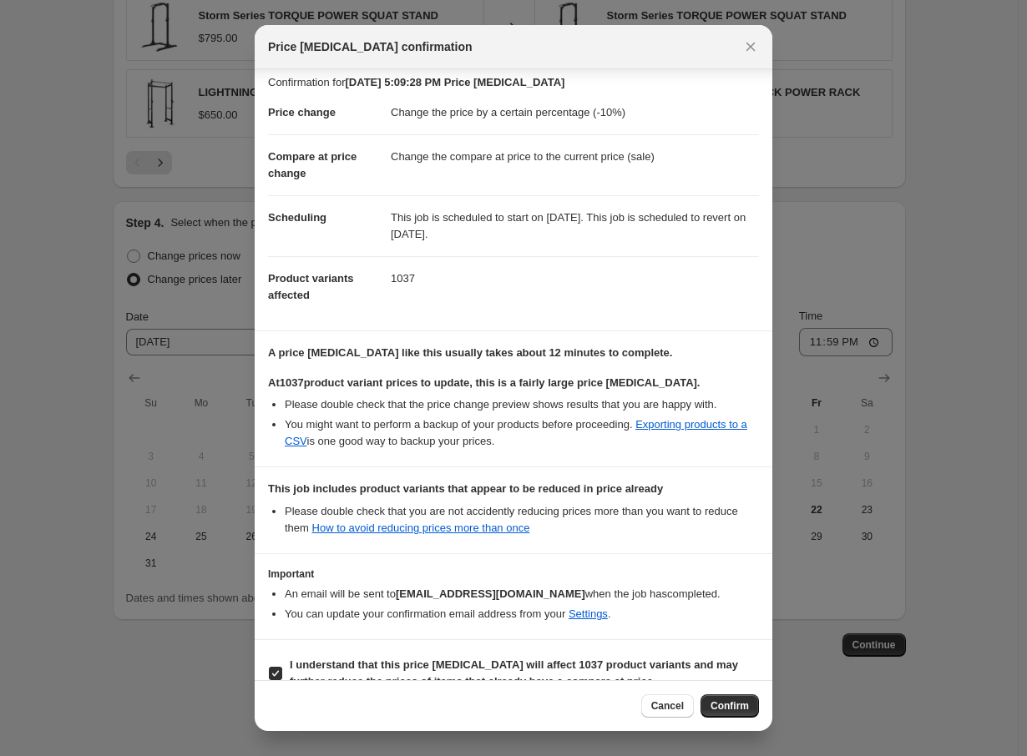
scroll to position [0, 0]
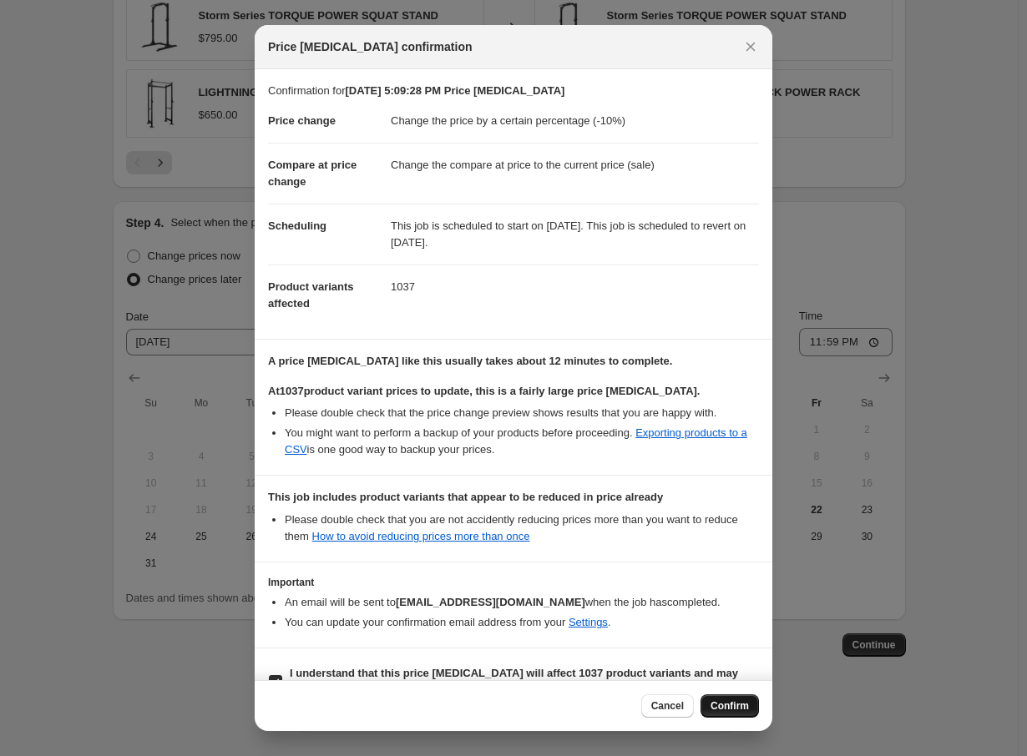
click at [732, 710] on span "Confirm" at bounding box center [729, 706] width 38 height 13
